Goal: Task Accomplishment & Management: Complete application form

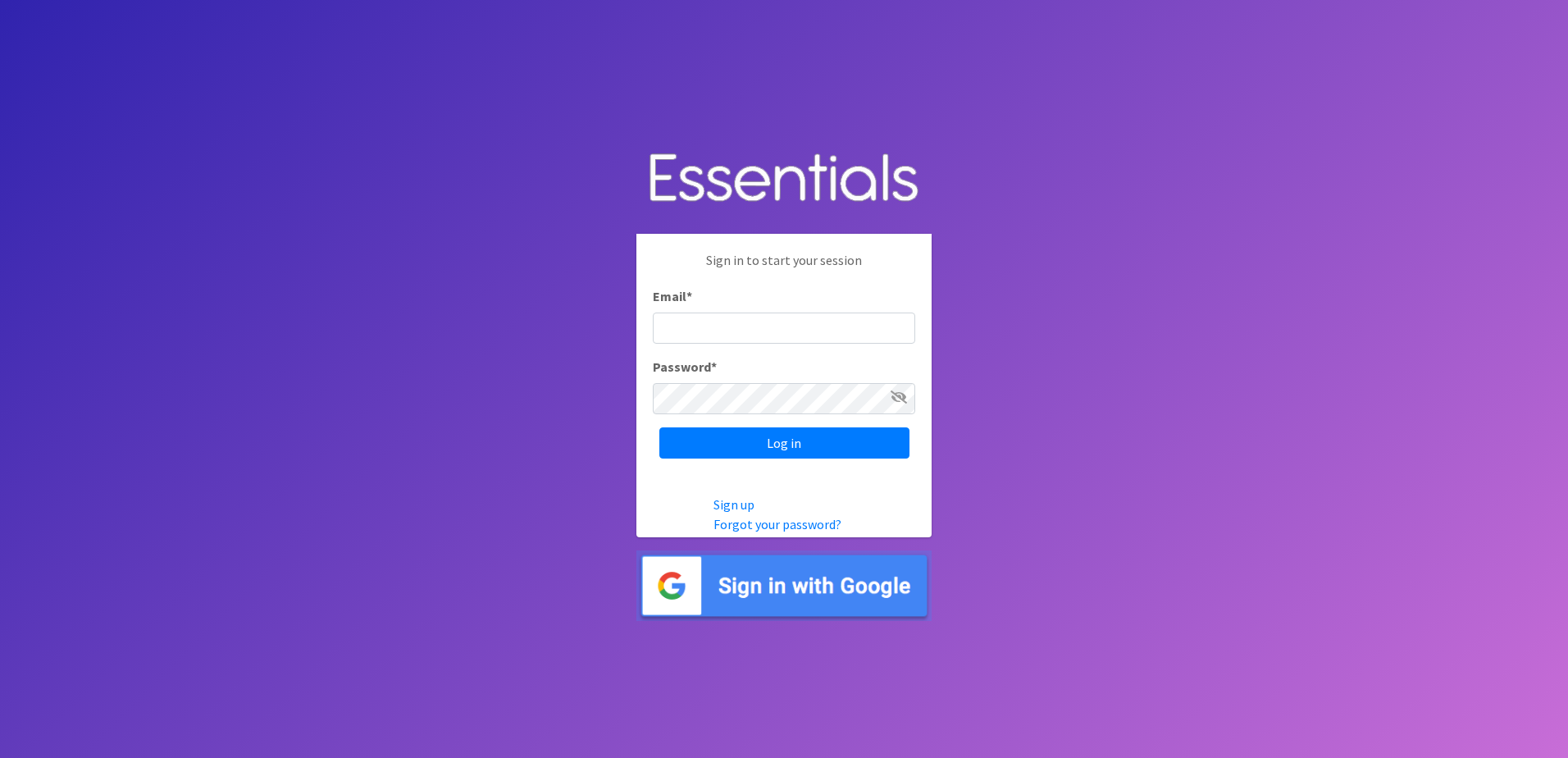
type input "[EMAIL_ADDRESS][PERSON_NAME][US_STATE][DOMAIN_NAME]"
click at [898, 393] on icon at bounding box center [898, 397] width 16 height 13
click at [834, 440] on input "Log in" at bounding box center [784, 442] width 250 height 31
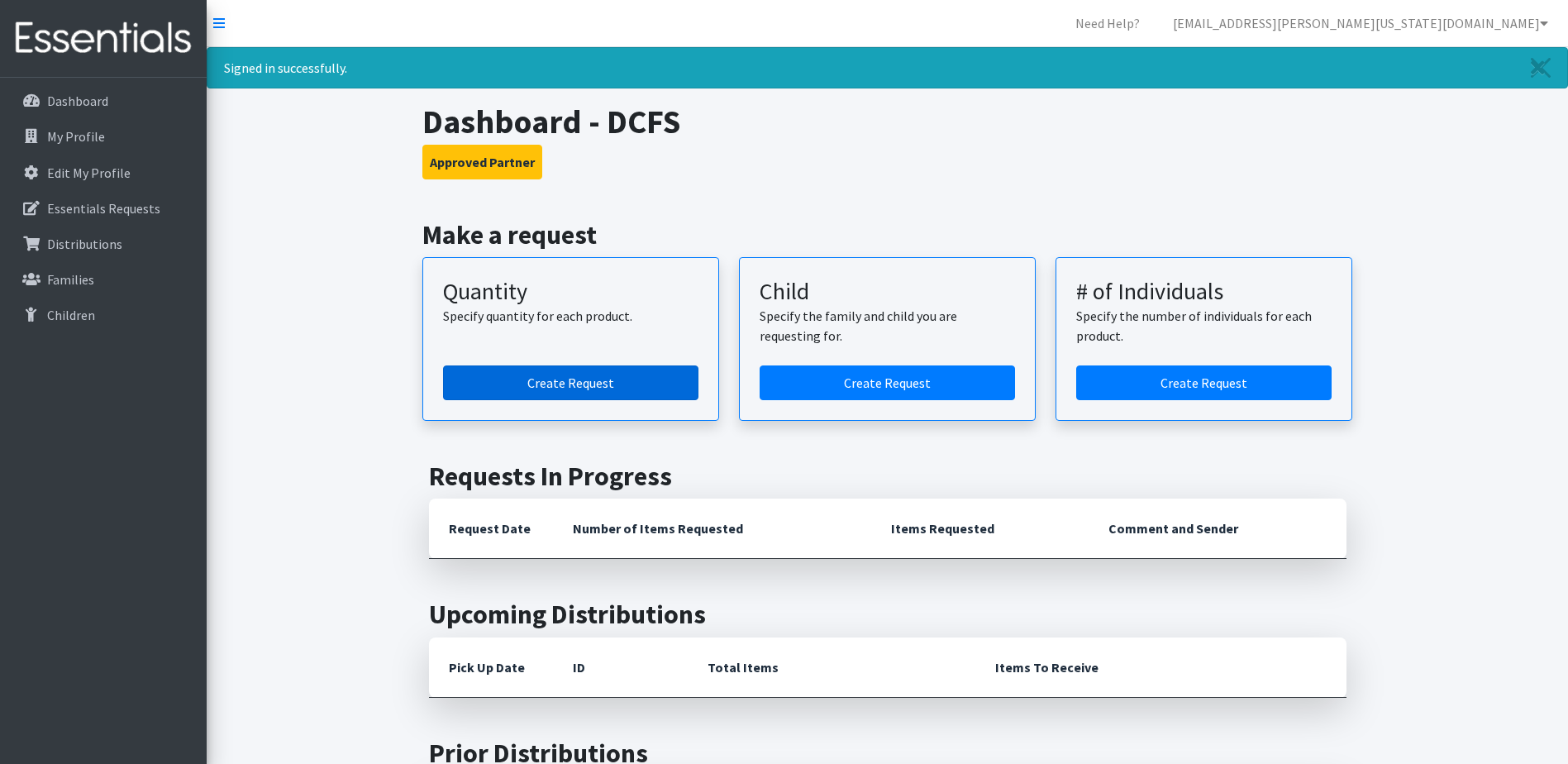
click at [591, 375] on link "Create Request" at bounding box center [570, 382] width 255 height 34
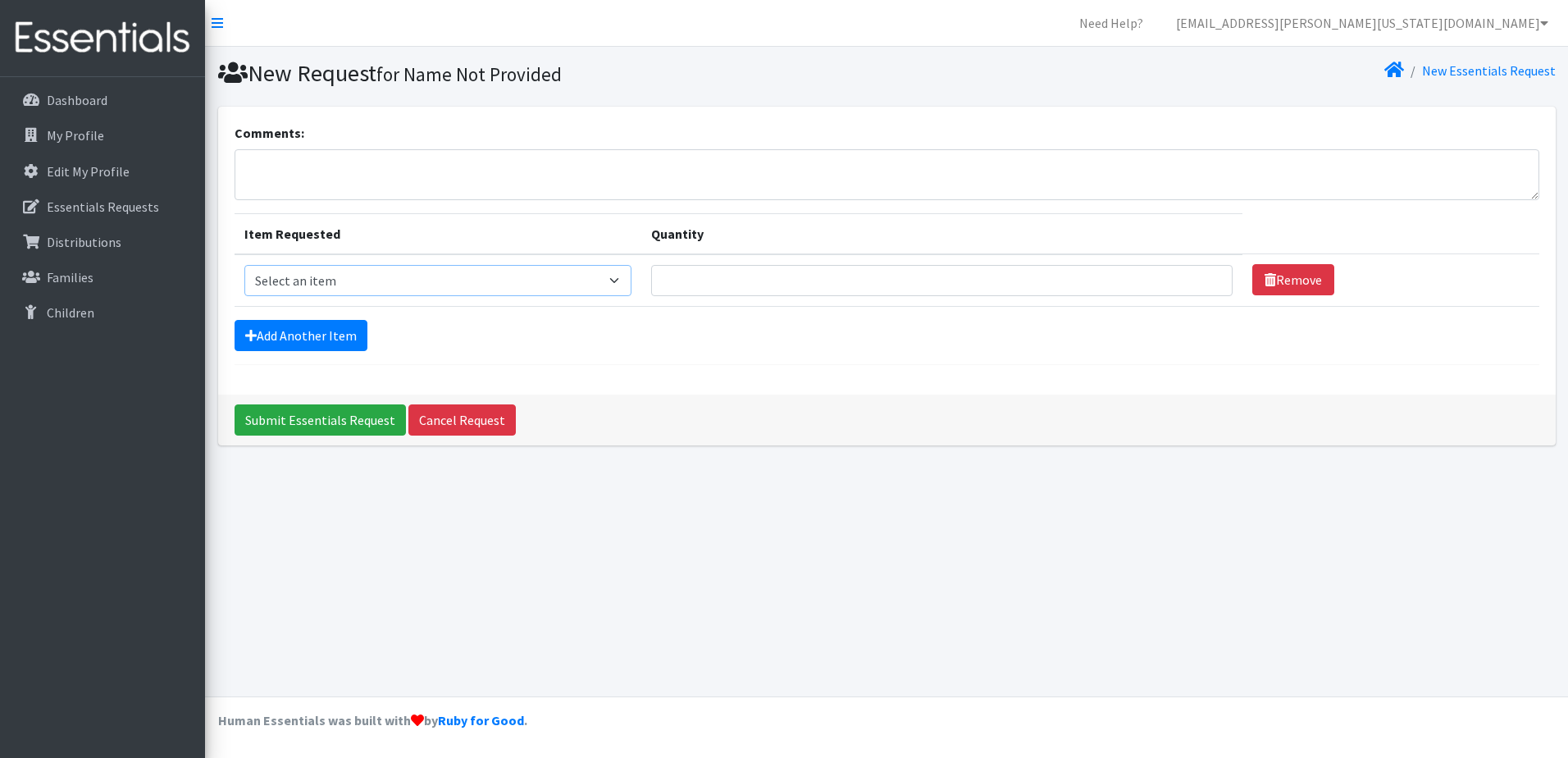
click at [628, 285] on select "Select an item Kids (Newborn) Kids (Size 1) Kids (Size 2) Kids (Size 3) Kids (S…" at bounding box center [438, 280] width 387 height 31
select select "3492"
click at [245, 265] on select "Select an item Kids (Newborn) Kids (Size 1) Kids (Size 2) Kids (Size 3) Kids (S…" at bounding box center [438, 280] width 387 height 31
click at [701, 279] on input "Quantity" at bounding box center [941, 280] width 581 height 31
type input "100"
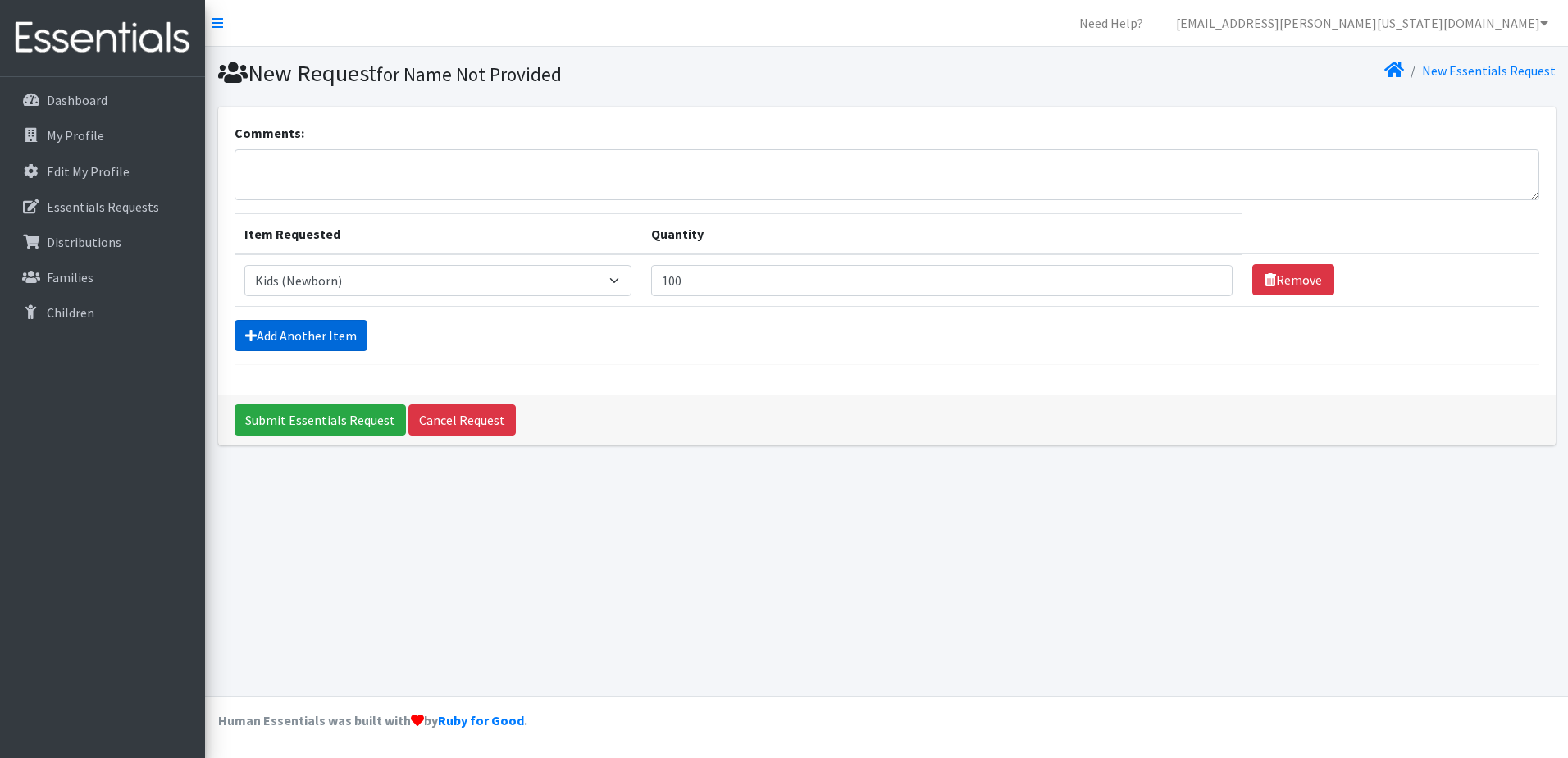
click at [344, 332] on link "Add Another Item" at bounding box center [301, 335] width 133 height 31
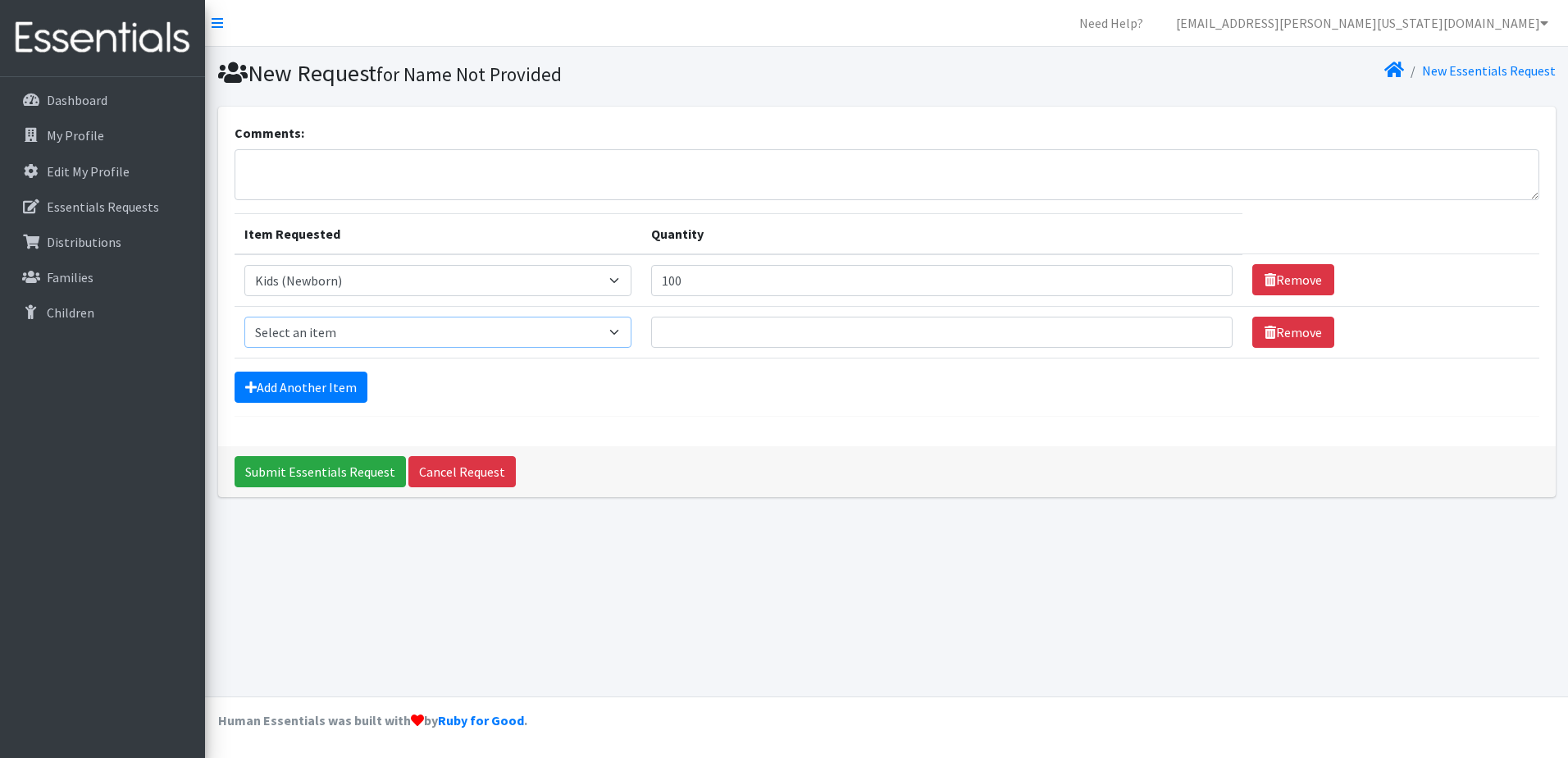
click at [627, 336] on select "Select an item Kids (Newborn) Kids (Size 1) Kids (Size 2) Kids (Size 3) Kids (S…" at bounding box center [438, 332] width 387 height 31
select select "3493"
click at [245, 317] on select "Select an item Kids (Newborn) Kids (Size 1) Kids (Size 2) Kids (Size 3) Kids (S…" at bounding box center [438, 332] width 387 height 31
click at [706, 328] on input "Quantity" at bounding box center [941, 332] width 581 height 31
type input "200"
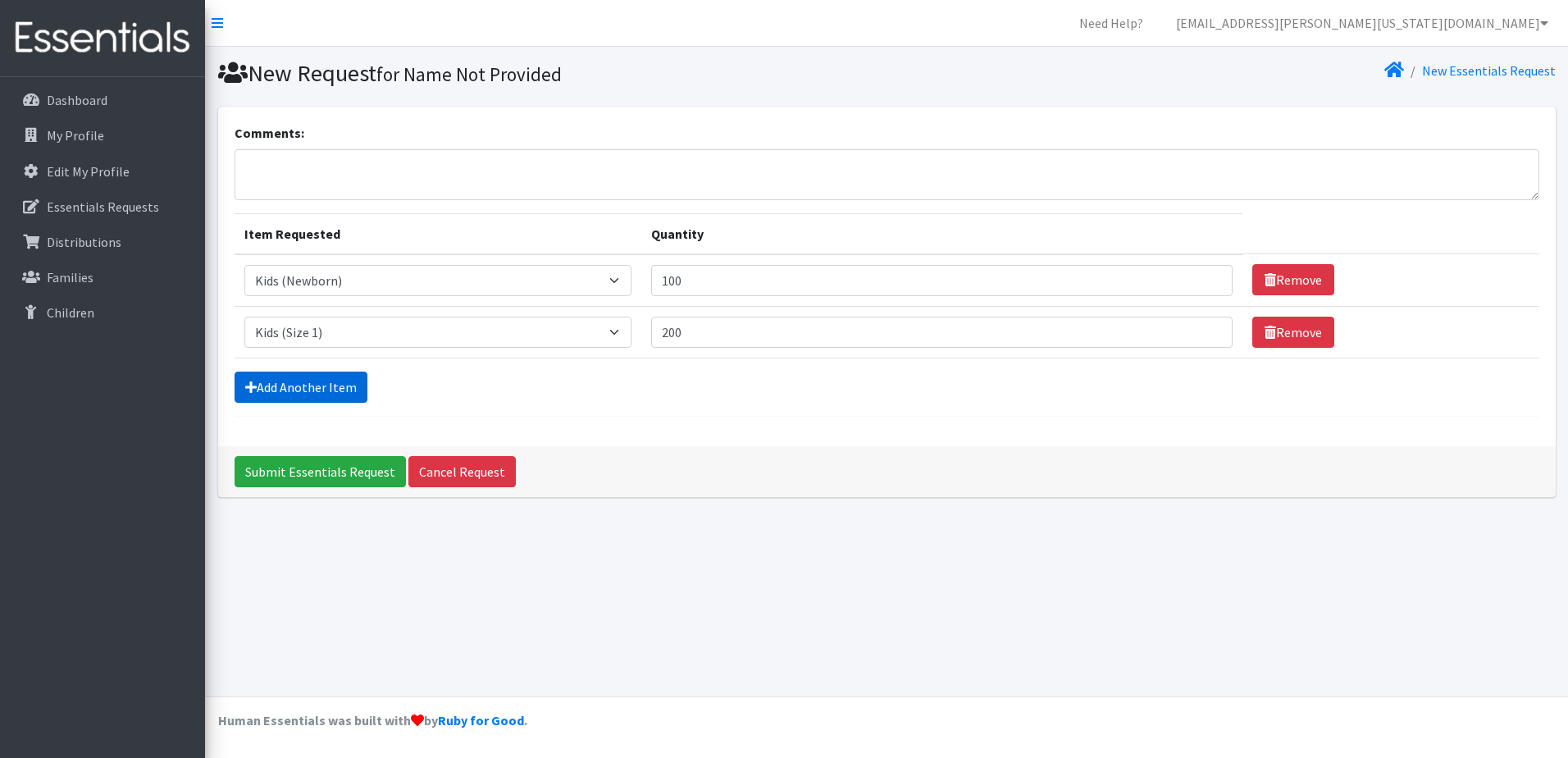
click at [335, 389] on link "Add Another Item" at bounding box center [301, 387] width 133 height 31
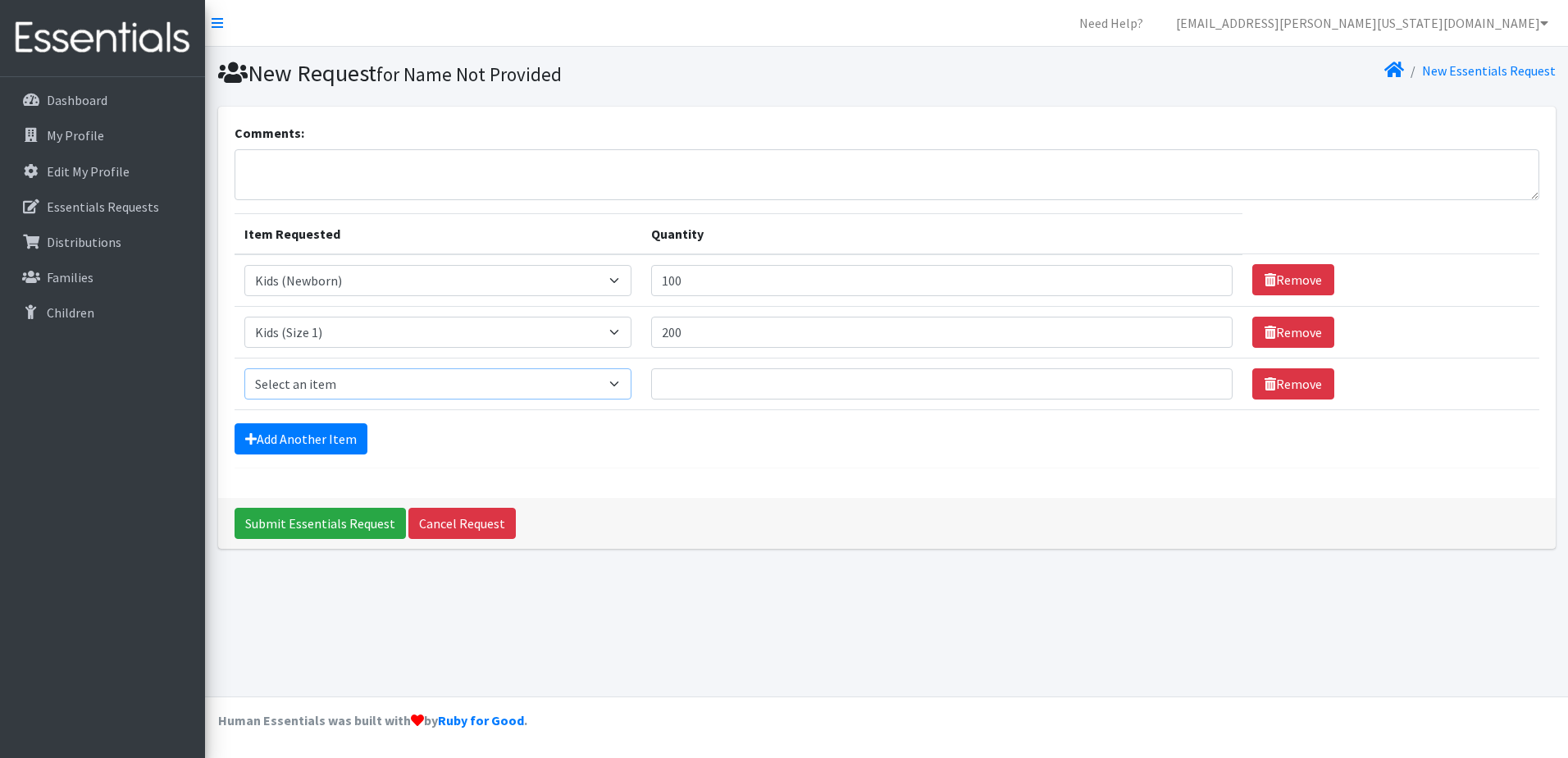
click at [631, 386] on select "Select an item Kids (Newborn) Kids (Size 1) Kids (Size 2) Kids (Size 3) Kids (S…" at bounding box center [438, 383] width 387 height 31
select select "3483"
click at [245, 368] on select "Select an item Kids (Newborn) Kids (Size 1) Kids (Size 2) Kids (Size 3) Kids (S…" at bounding box center [438, 383] width 387 height 31
click at [779, 386] on input "Quantity" at bounding box center [941, 383] width 581 height 31
type input "100"
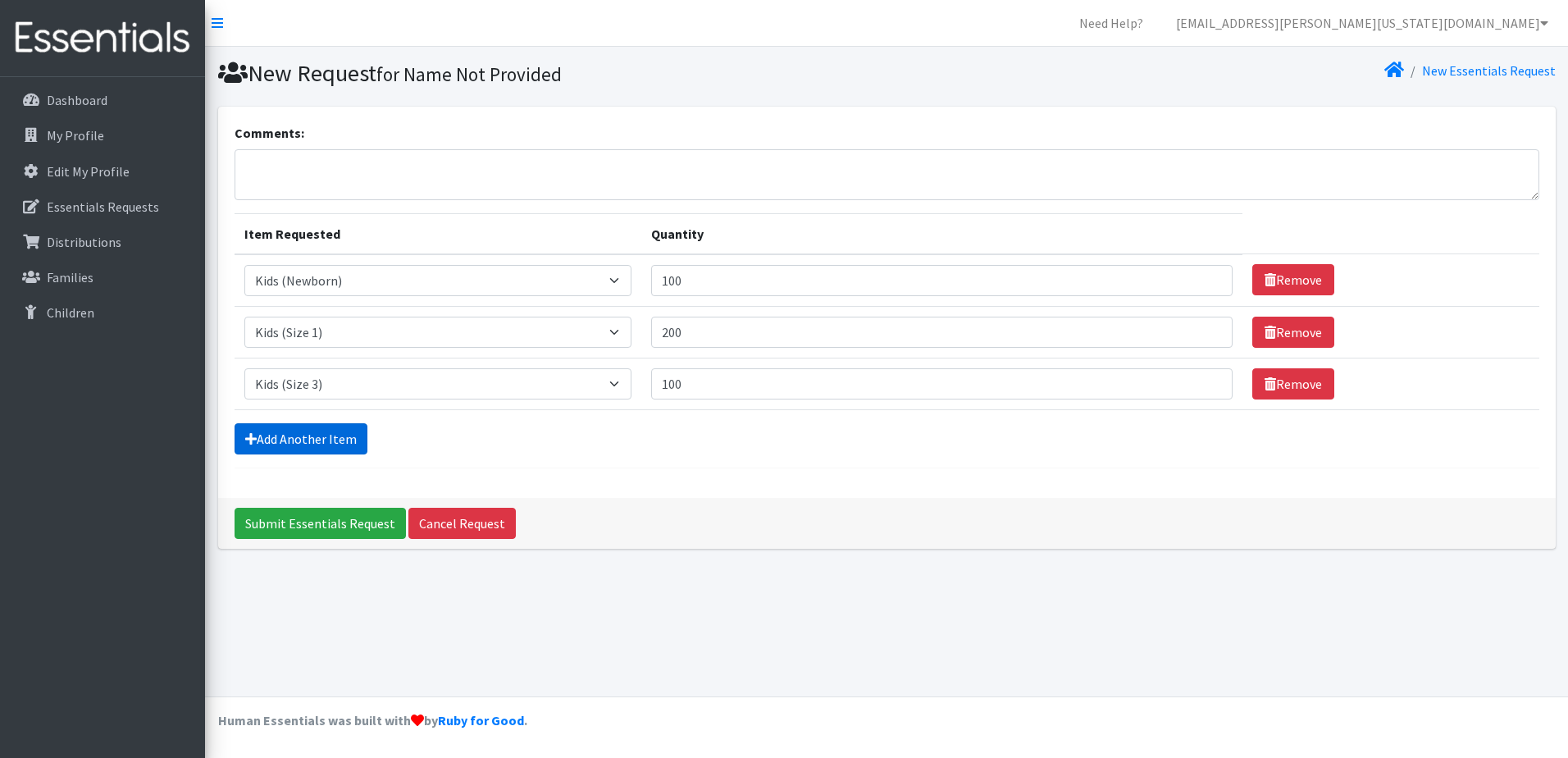
click at [329, 443] on link "Add Another Item" at bounding box center [301, 438] width 133 height 31
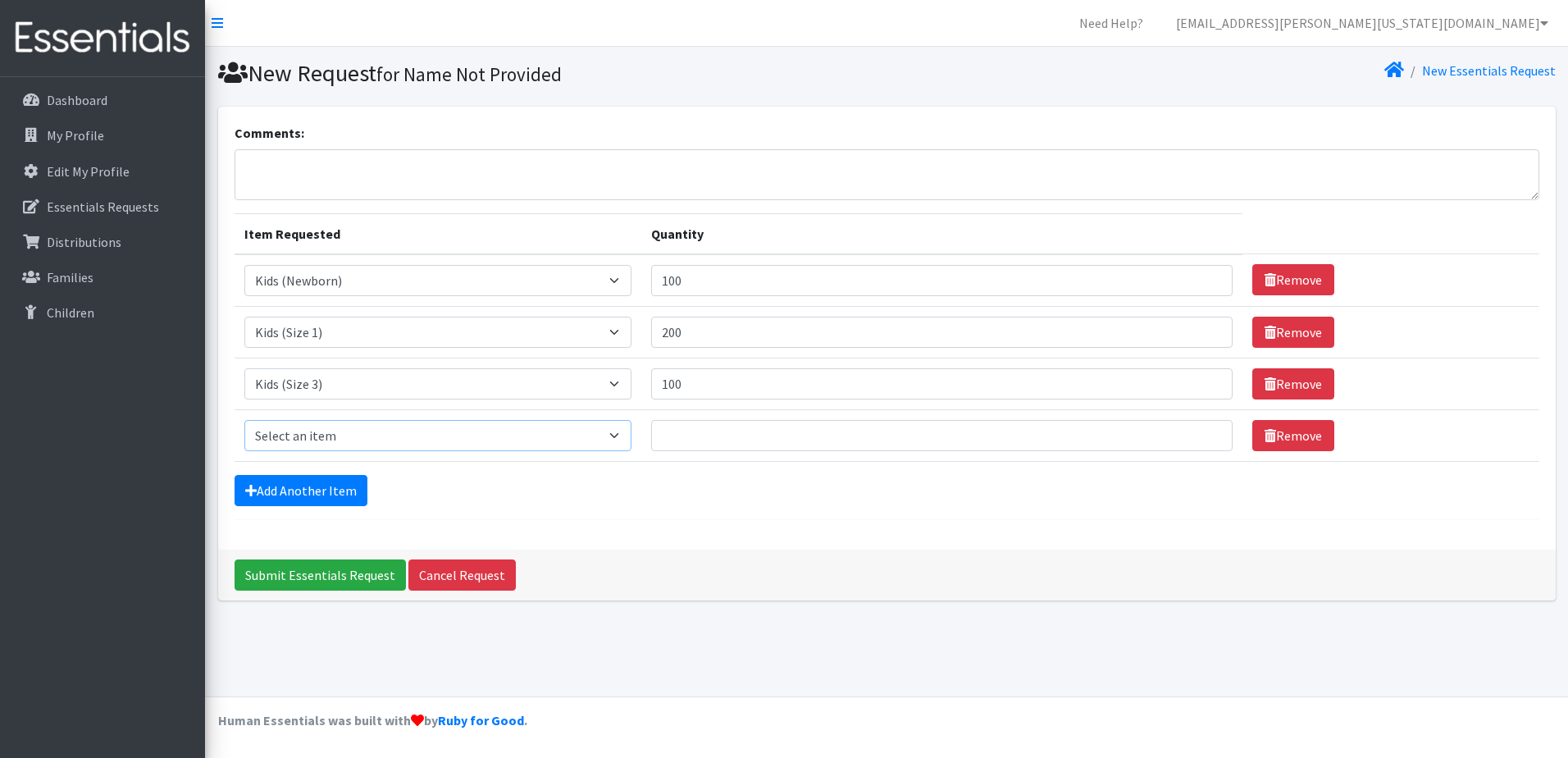
click at [630, 434] on select "Select an item Kids (Newborn) Kids (Size 1) Kids (Size 2) Kids (Size 3) Kids (S…" at bounding box center [438, 435] width 387 height 31
select select "3484"
click at [245, 420] on select "Select an item Kids (Newborn) Kids (Size 1) Kids (Size 2) Kids (Size 3) Kids (S…" at bounding box center [438, 435] width 387 height 31
click at [702, 433] on input "Quantity" at bounding box center [941, 435] width 581 height 31
type input "100"
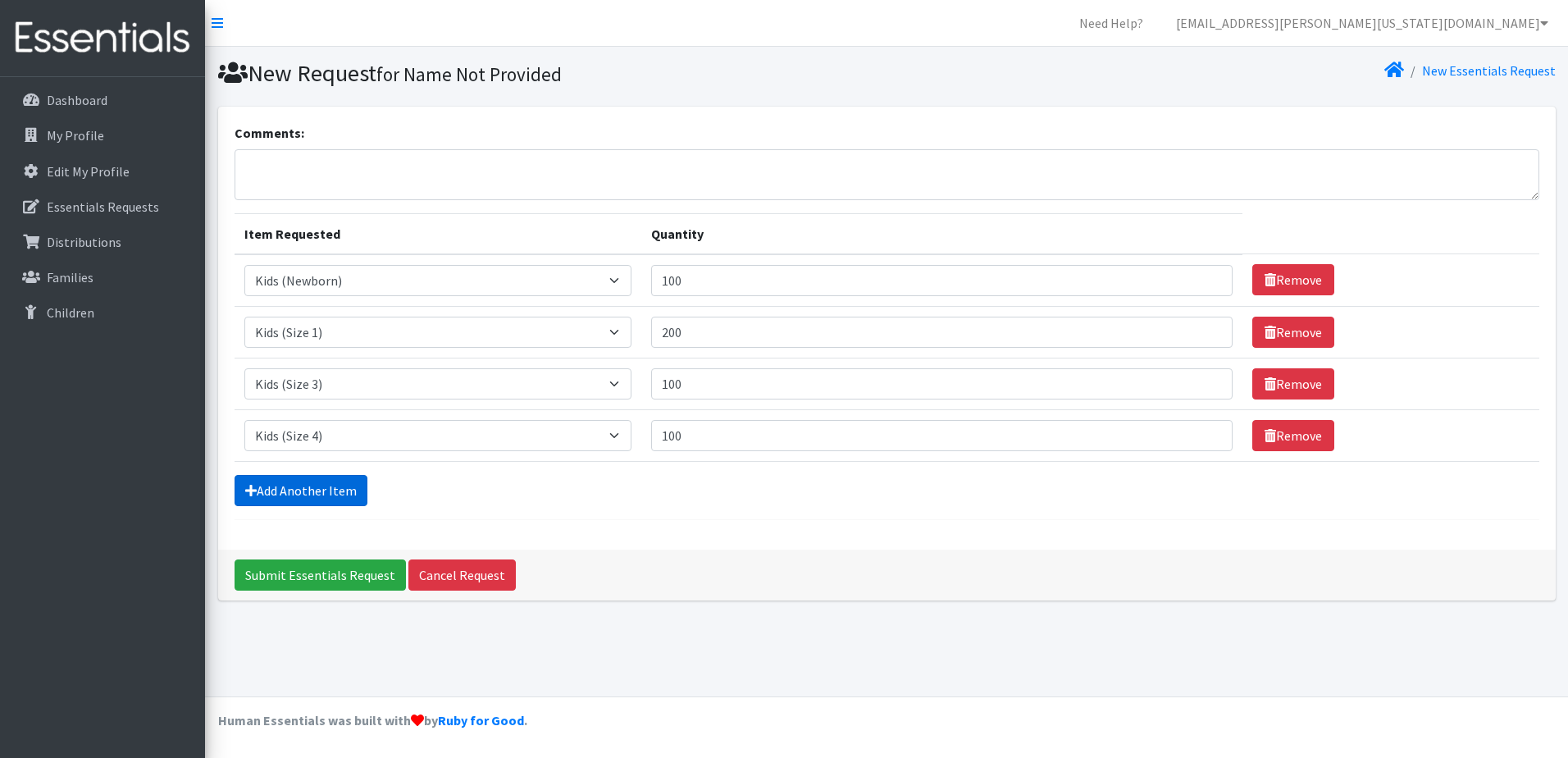
click at [325, 488] on link "Add Another Item" at bounding box center [301, 490] width 133 height 31
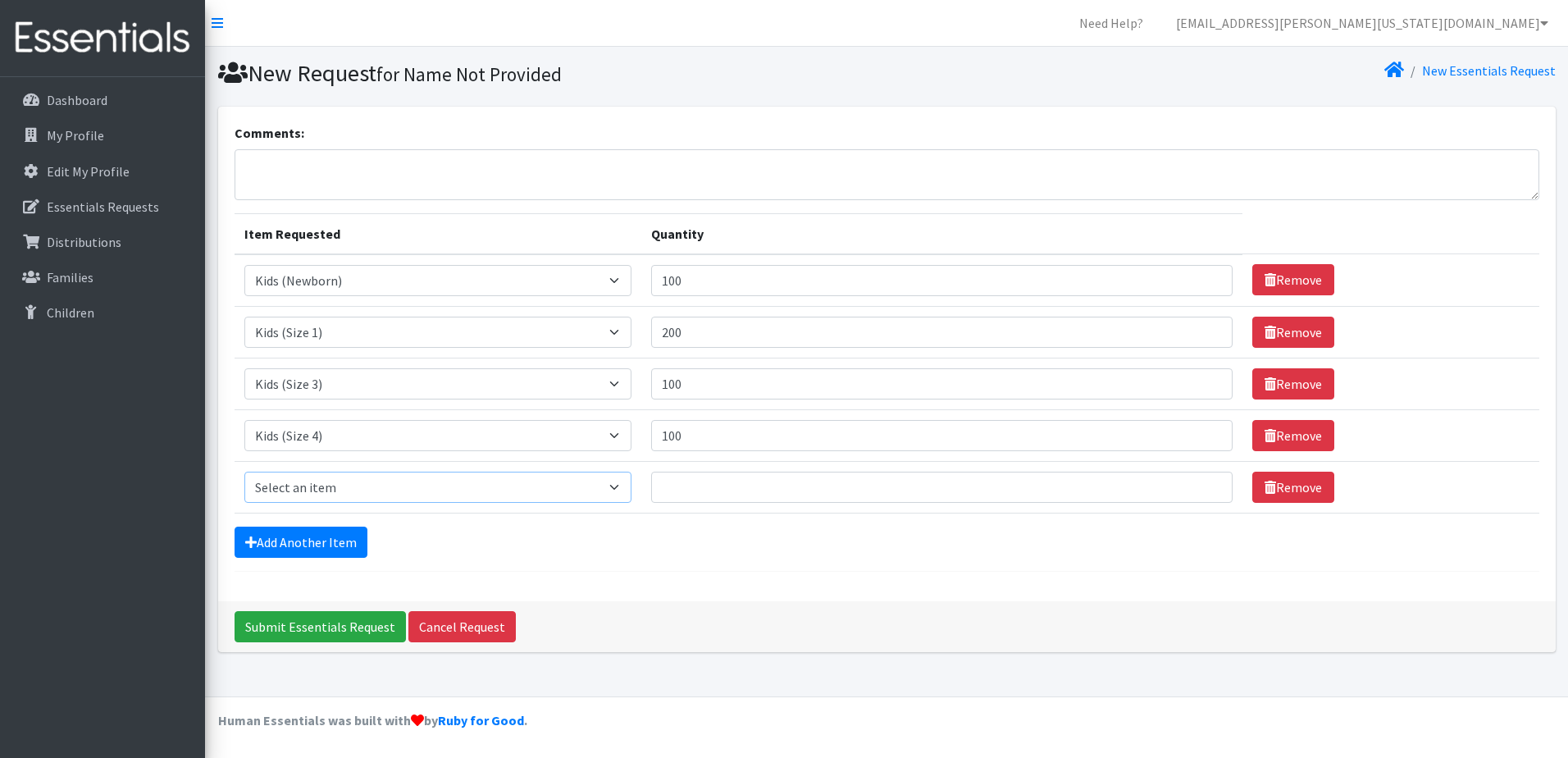
click at [630, 489] on select "Select an item Kids (Newborn) Kids (Size 1) Kids (Size 2) Kids (Size 3) Kids (S…" at bounding box center [438, 487] width 387 height 31
select select "3476"
click at [245, 471] on select "Select an item Kids (Newborn) Kids (Size 1) Kids (Size 2) Kids (Size 3) Kids (S…" at bounding box center [438, 487] width 387 height 31
click at [747, 499] on input "Quantity" at bounding box center [941, 487] width 581 height 31
type input "200"
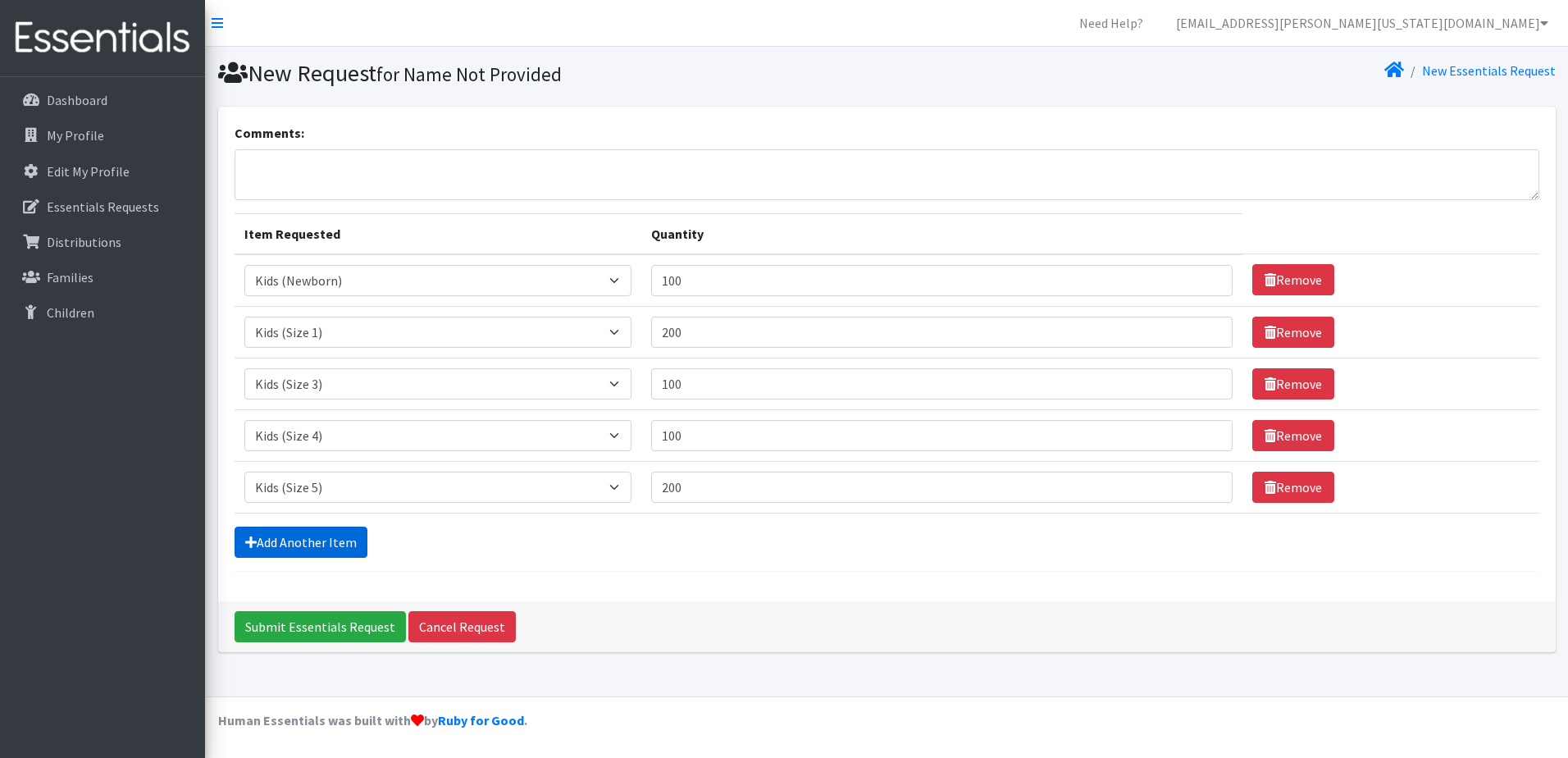
click at [301, 540] on link "Add Another Item" at bounding box center [301, 542] width 133 height 31
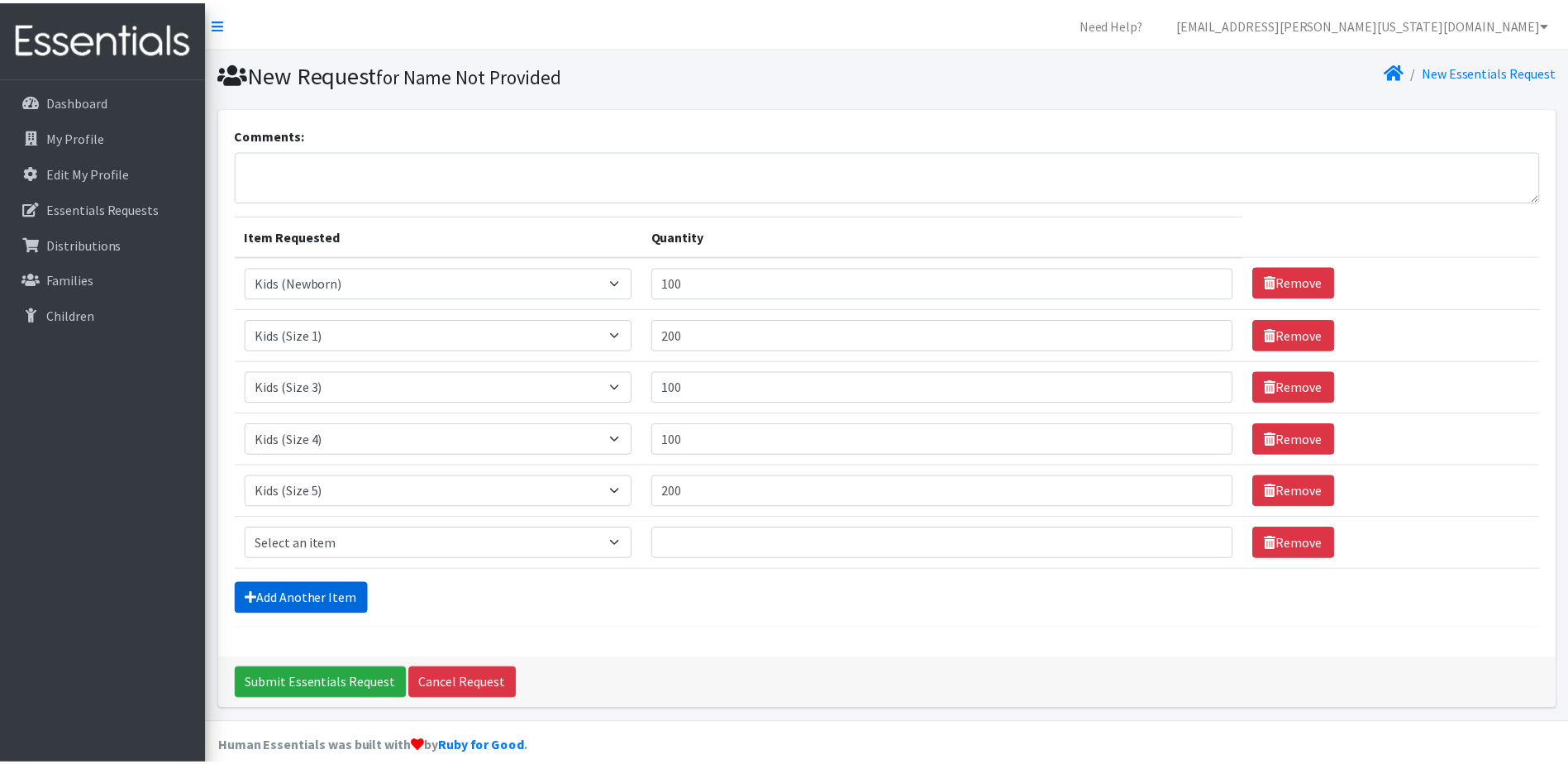
scroll to position [21, 0]
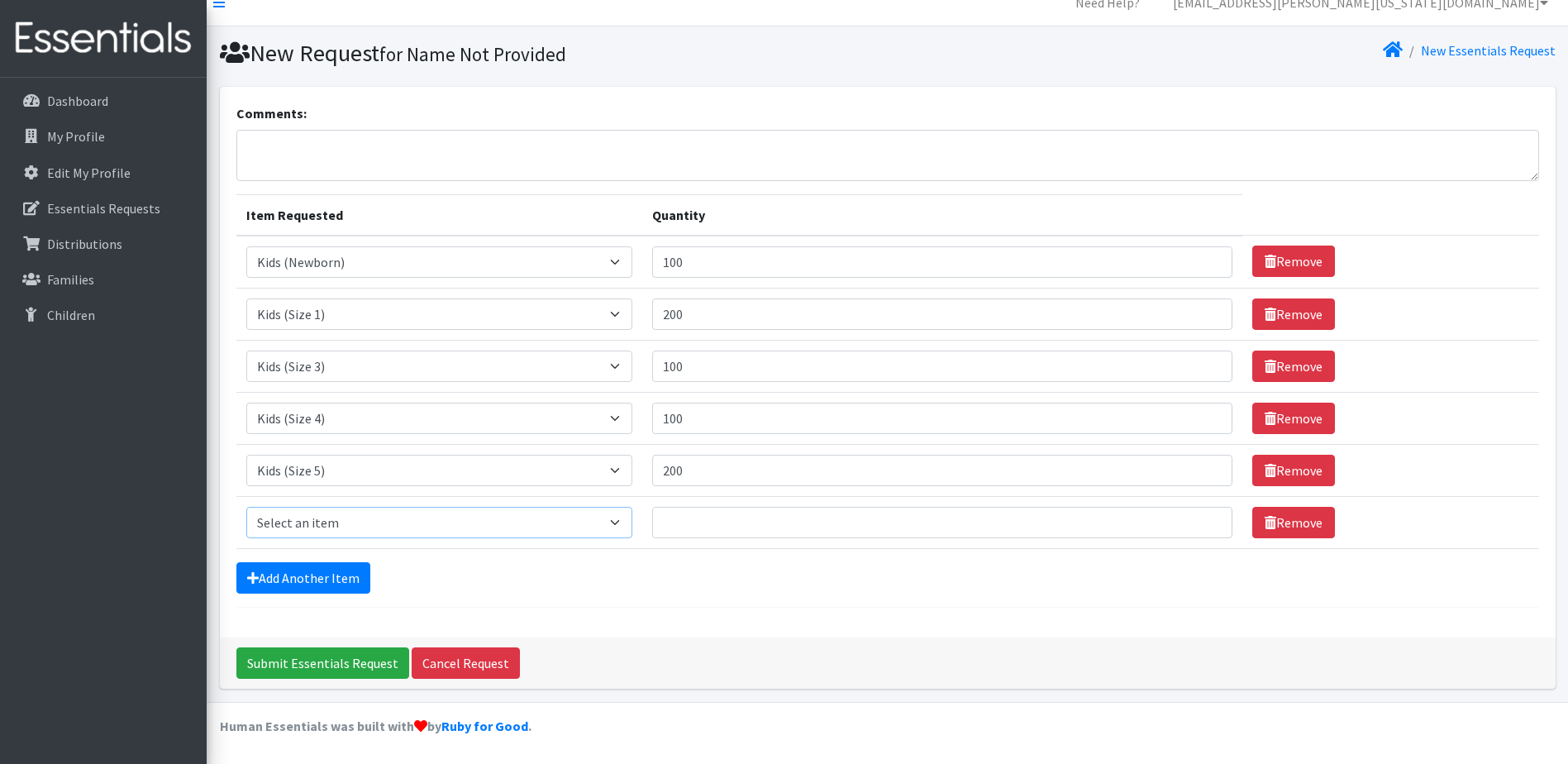
click at [620, 524] on select "Select an item Kids (Newborn) Kids (Size 1) Kids (Size 2) Kids (Size 3) Kids (S…" at bounding box center [440, 522] width 387 height 32
select select "3486"
click at [247, 507] on select "Select an item Kids (Newborn) Kids (Size 1) Kids (Size 2) Kids (Size 3) Kids (S…" at bounding box center [440, 522] width 387 height 32
click at [773, 528] on input "Quantity" at bounding box center [942, 522] width 580 height 32
type input "600"
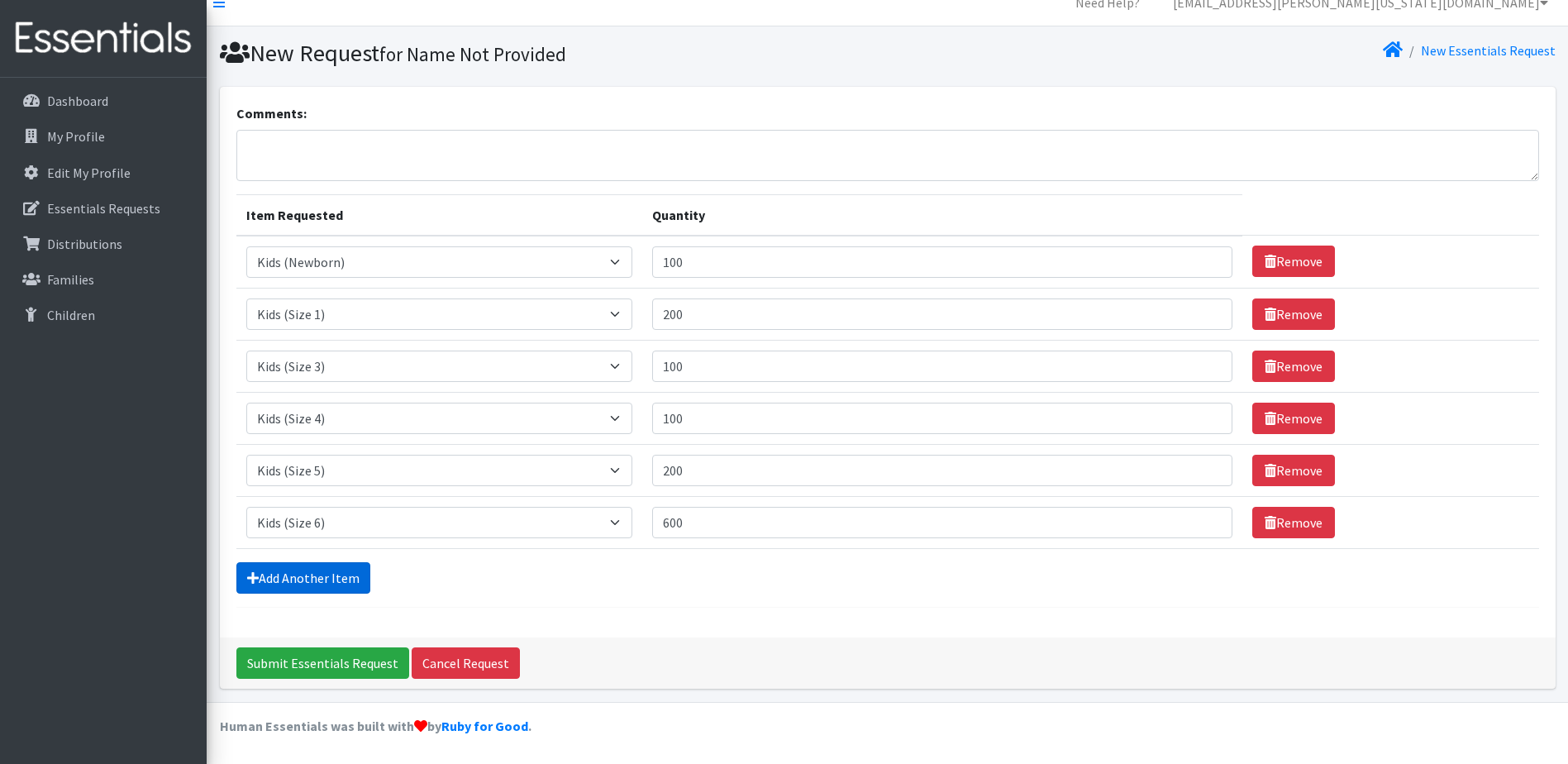
click at [302, 580] on link "Add Another Item" at bounding box center [303, 578] width 134 height 32
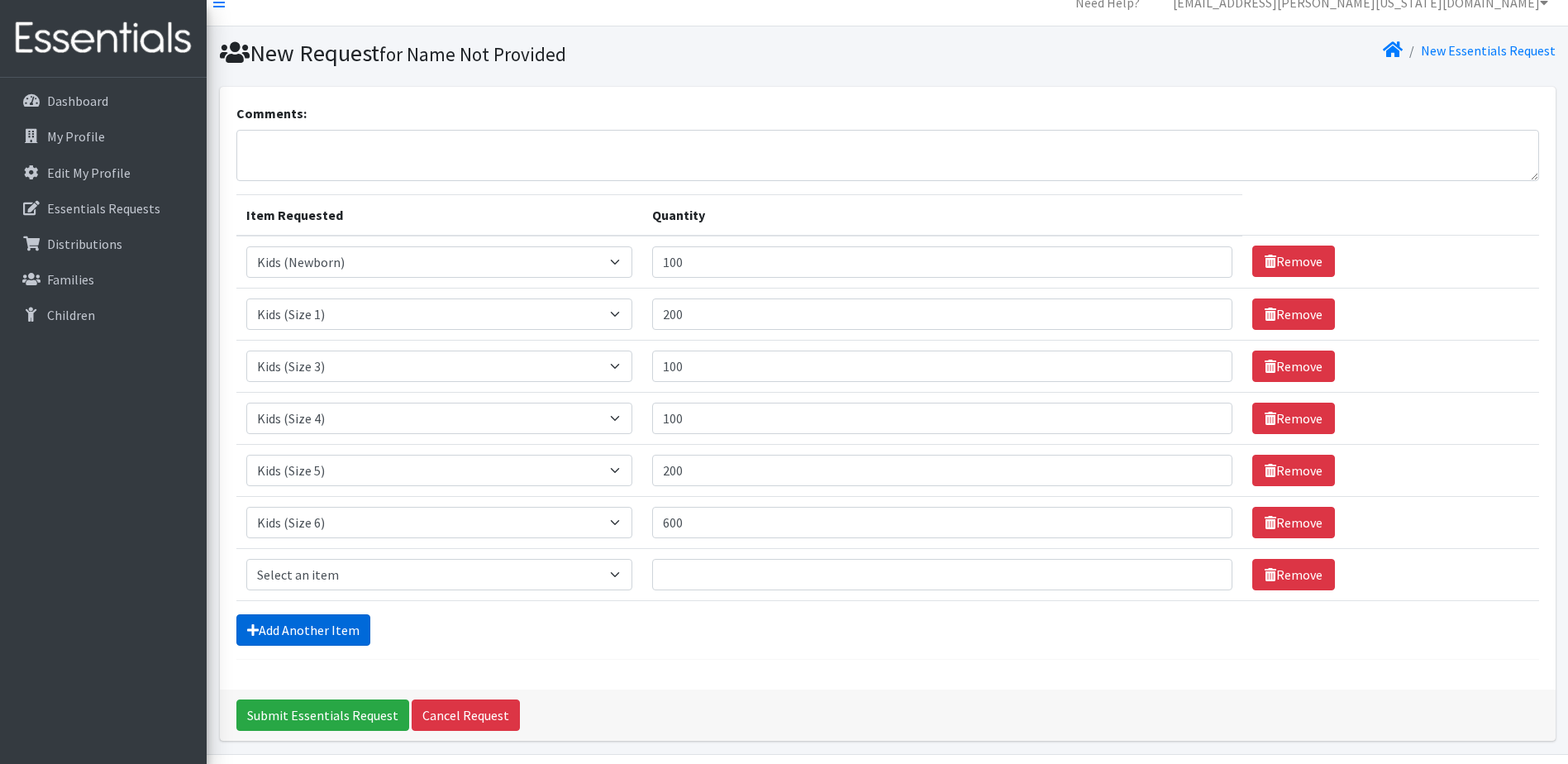
scroll to position [73, 0]
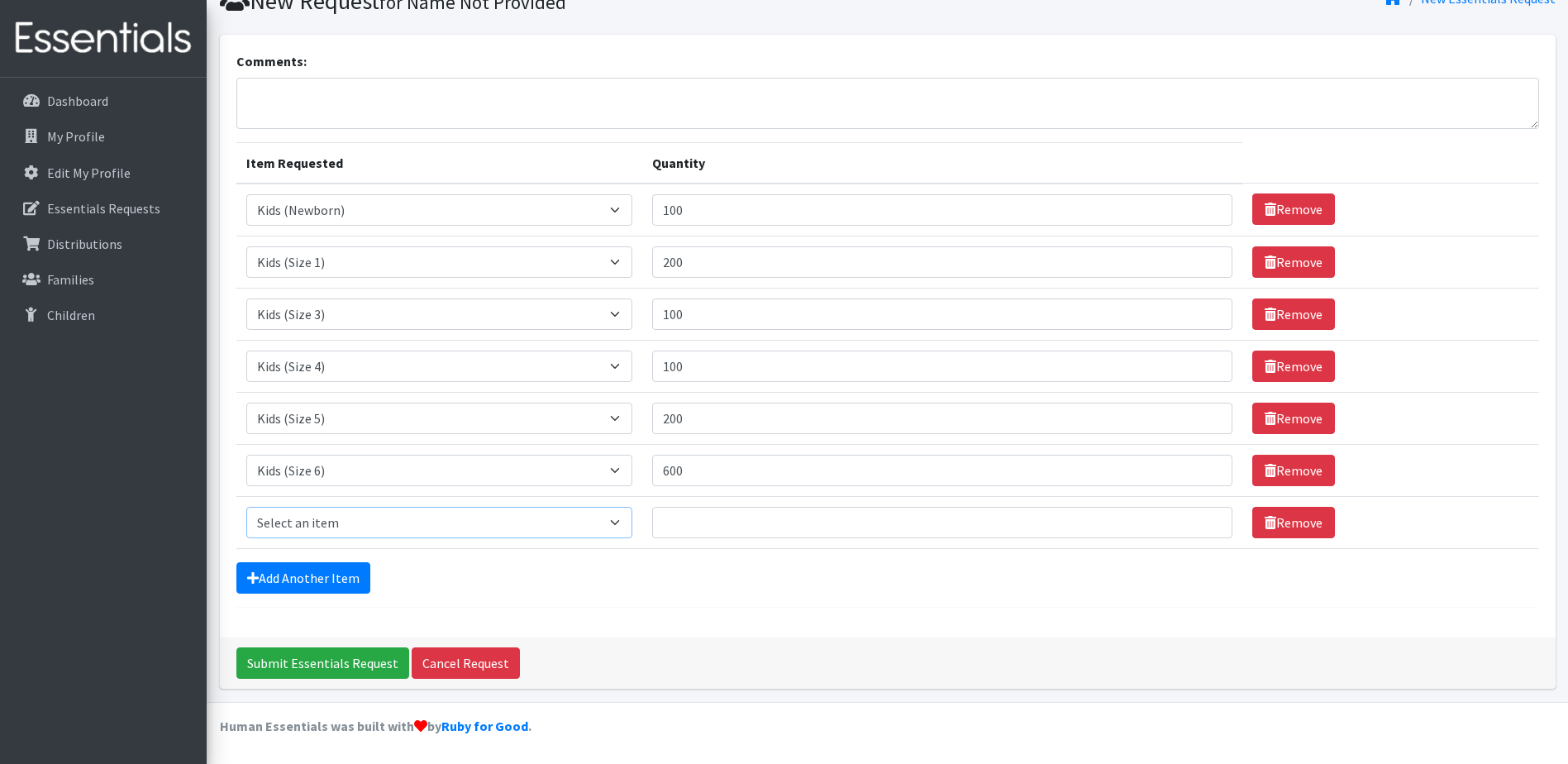
click at [619, 527] on select "Select an item Kids (Newborn) Kids (Size 1) Kids (Size 2) Kids (Size 3) Kids (S…" at bounding box center [440, 522] width 387 height 32
select select "3485"
click at [247, 507] on select "Select an item Kids (Newborn) Kids (Size 1) Kids (Size 2) Kids (Size 3) Kids (S…" at bounding box center [440, 522] width 387 height 32
click at [735, 522] on input "Quantity" at bounding box center [942, 522] width 580 height 32
type input "12"
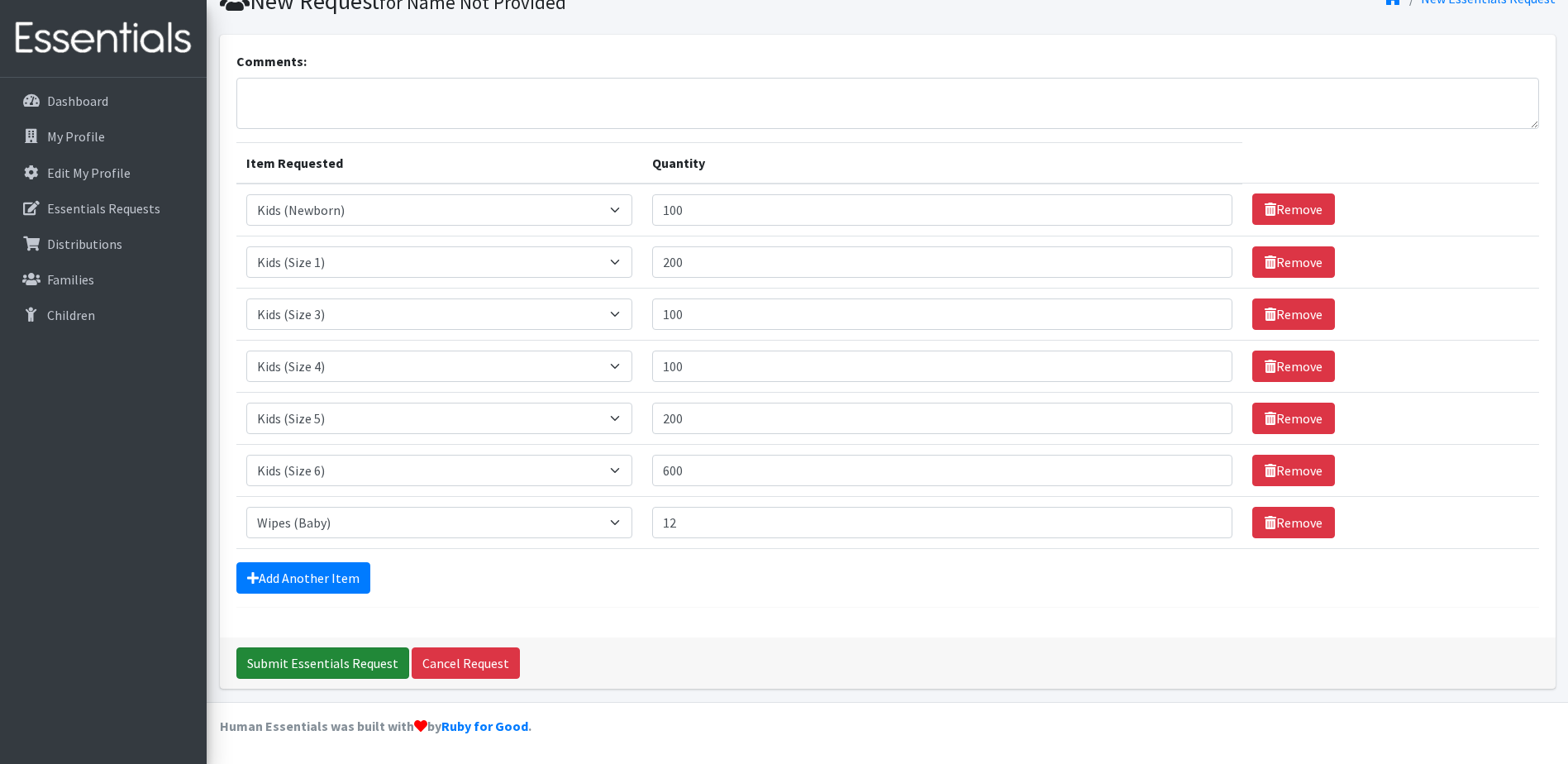
click at [337, 666] on input "Submit Essentials Request" at bounding box center [322, 663] width 173 height 32
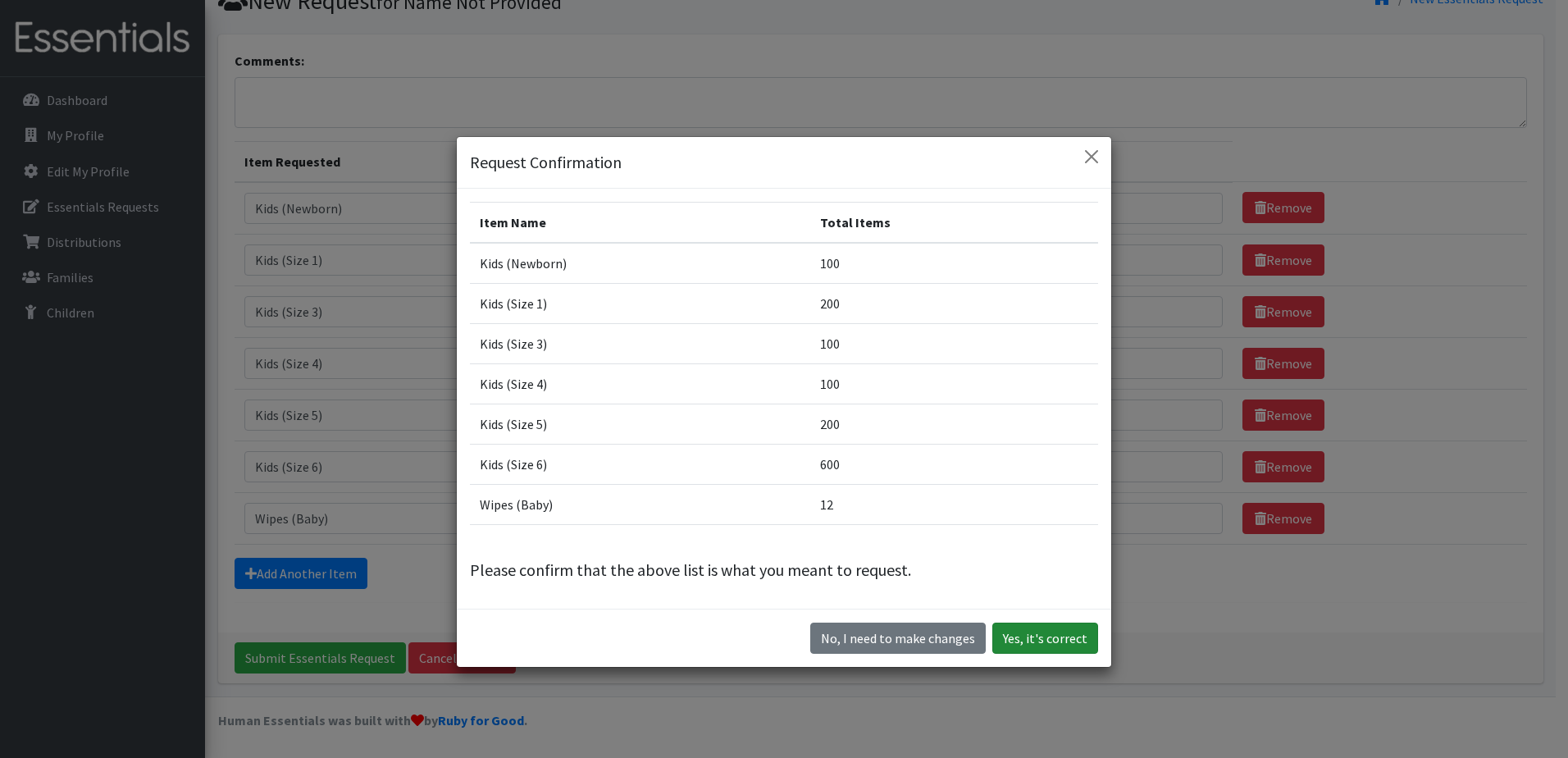
click at [1062, 635] on button "Yes, it's correct" at bounding box center [1045, 638] width 106 height 31
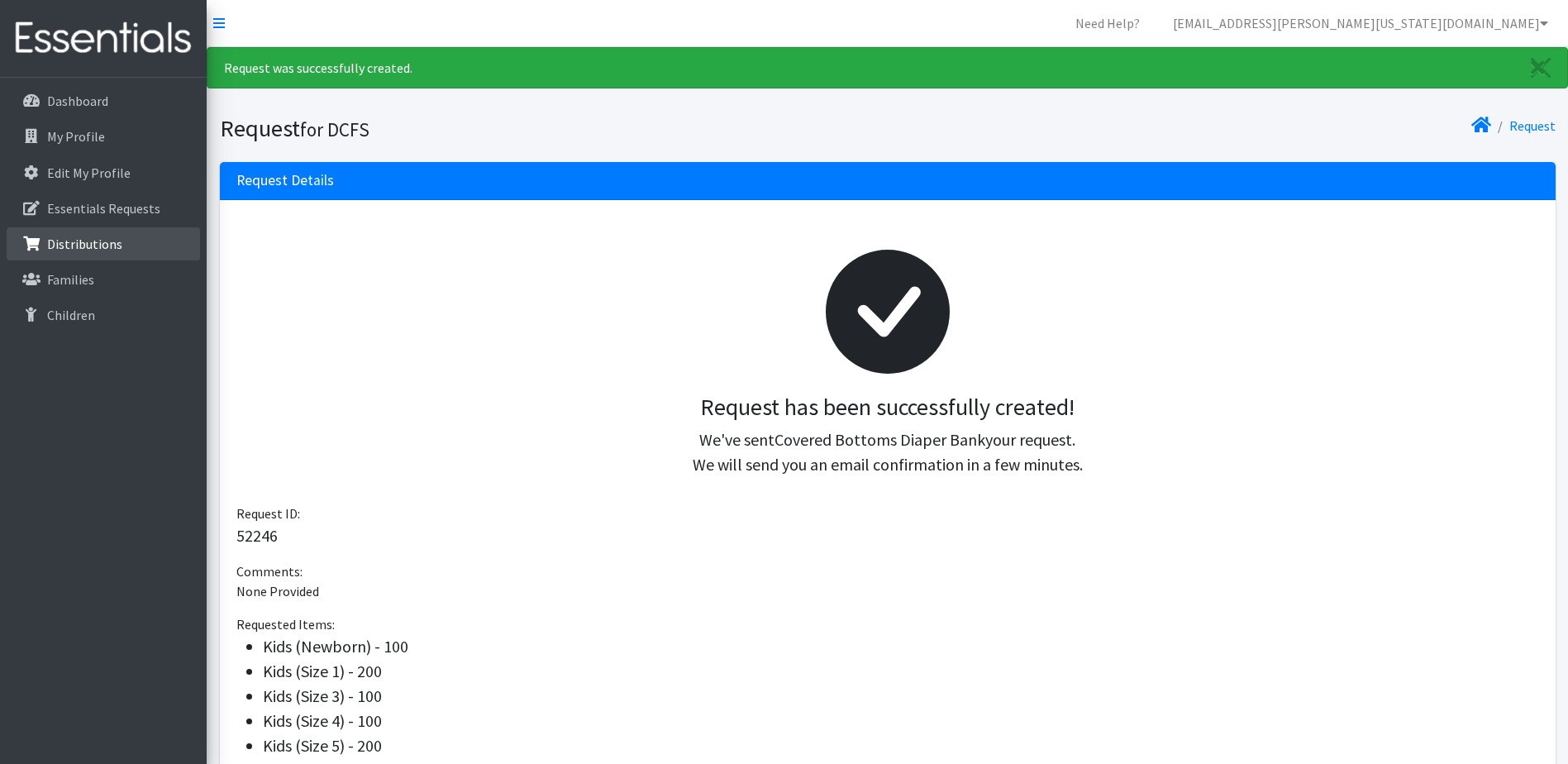
click at [100, 253] on link "Distributions" at bounding box center [103, 244] width 193 height 33
